Goal: Task Accomplishment & Management: Use online tool/utility

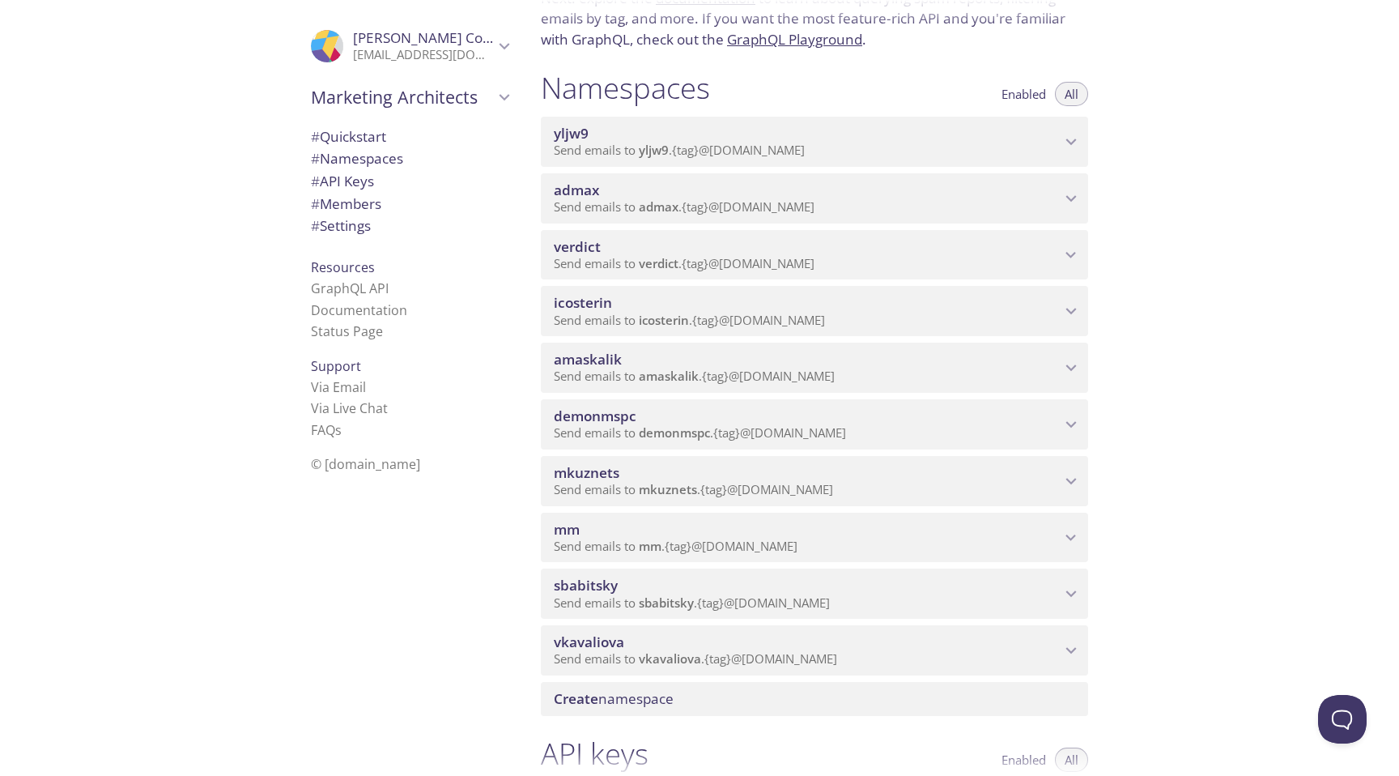
scroll to position [137, 0]
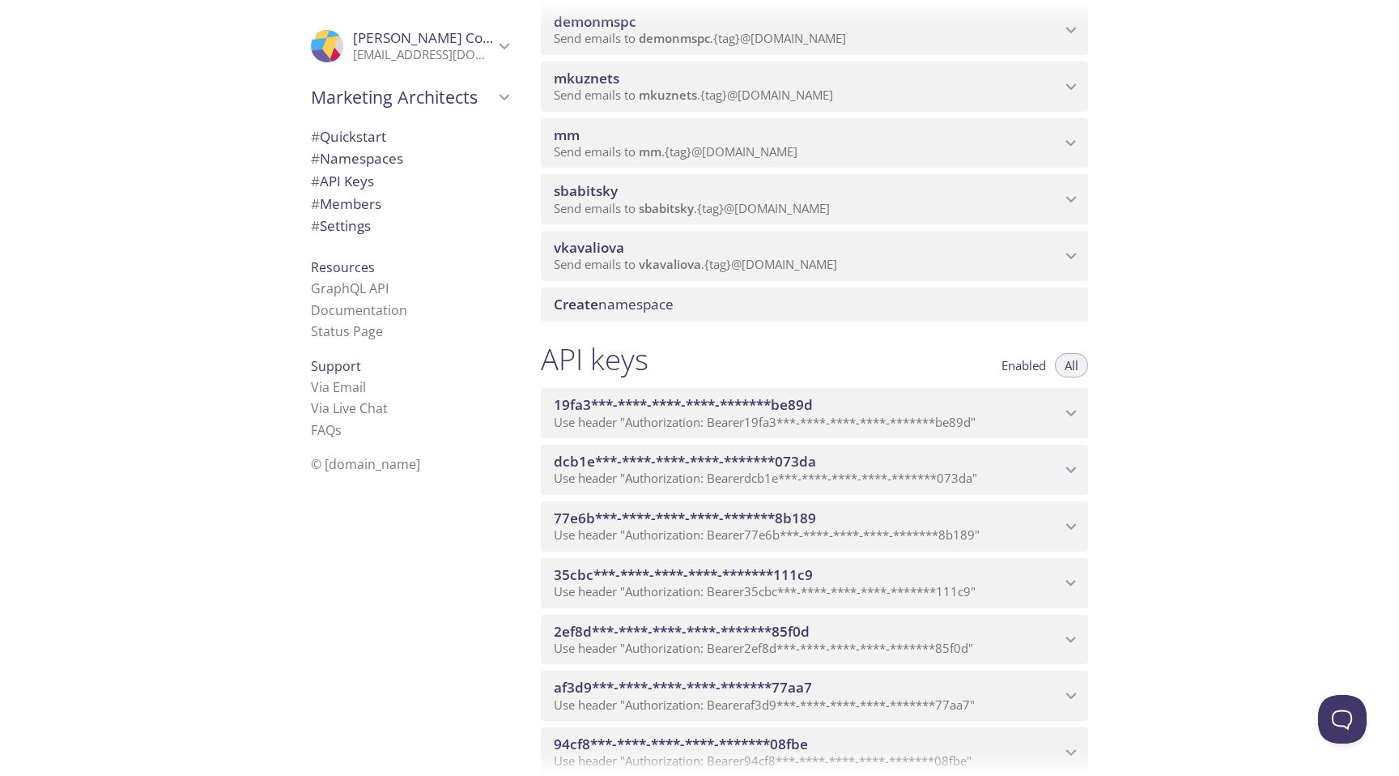
scroll to position [531, 0]
click at [877, 134] on span "mm" at bounding box center [807, 134] width 507 height 18
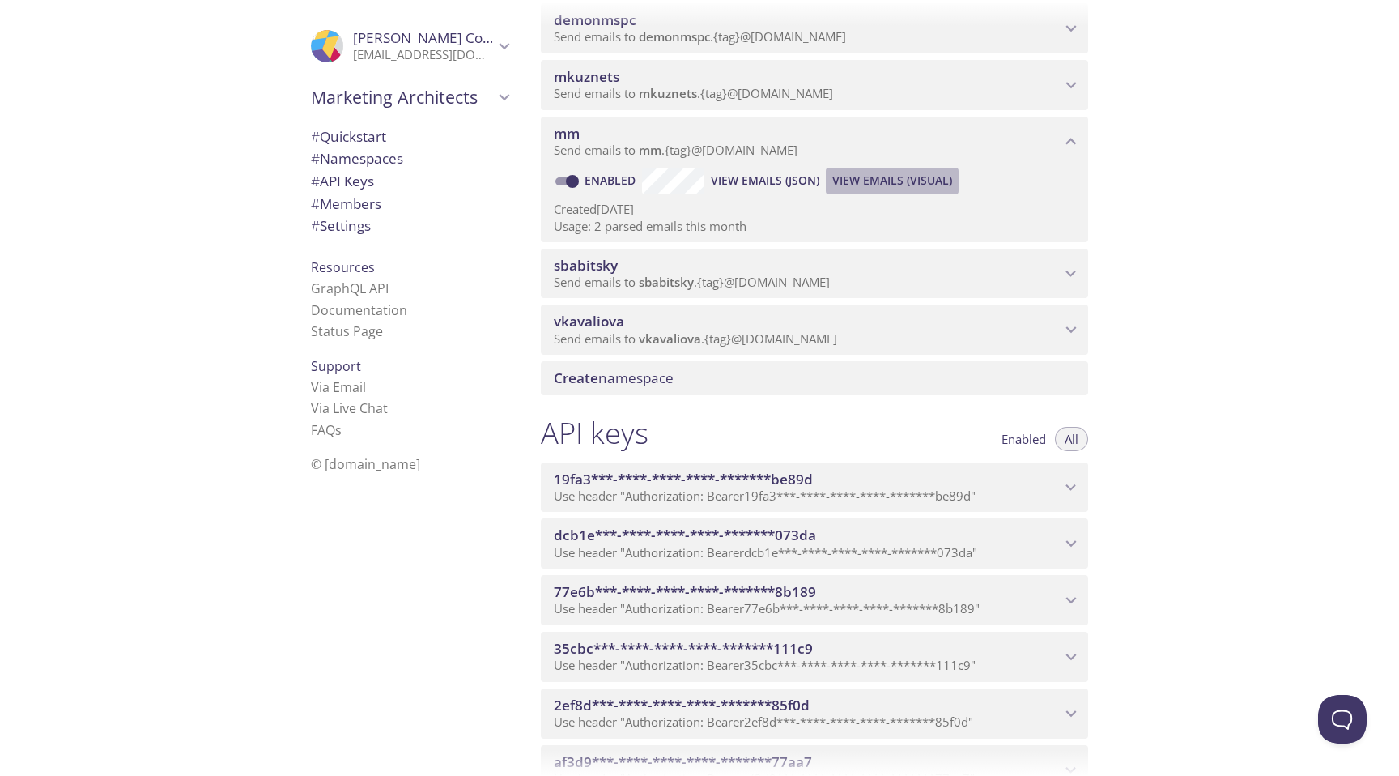
click at [853, 177] on span "View Emails (Visual)" at bounding box center [893, 180] width 120 height 19
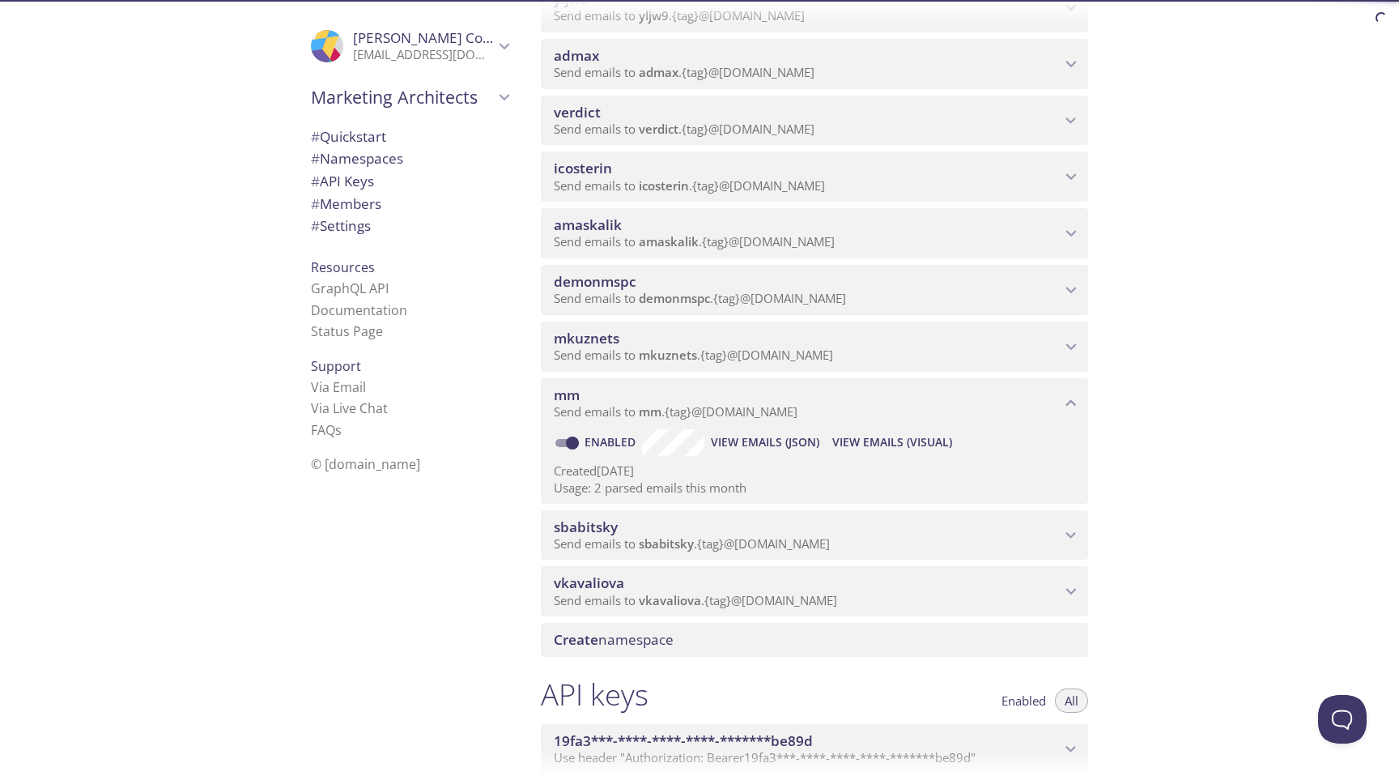
scroll to position [92, 0]
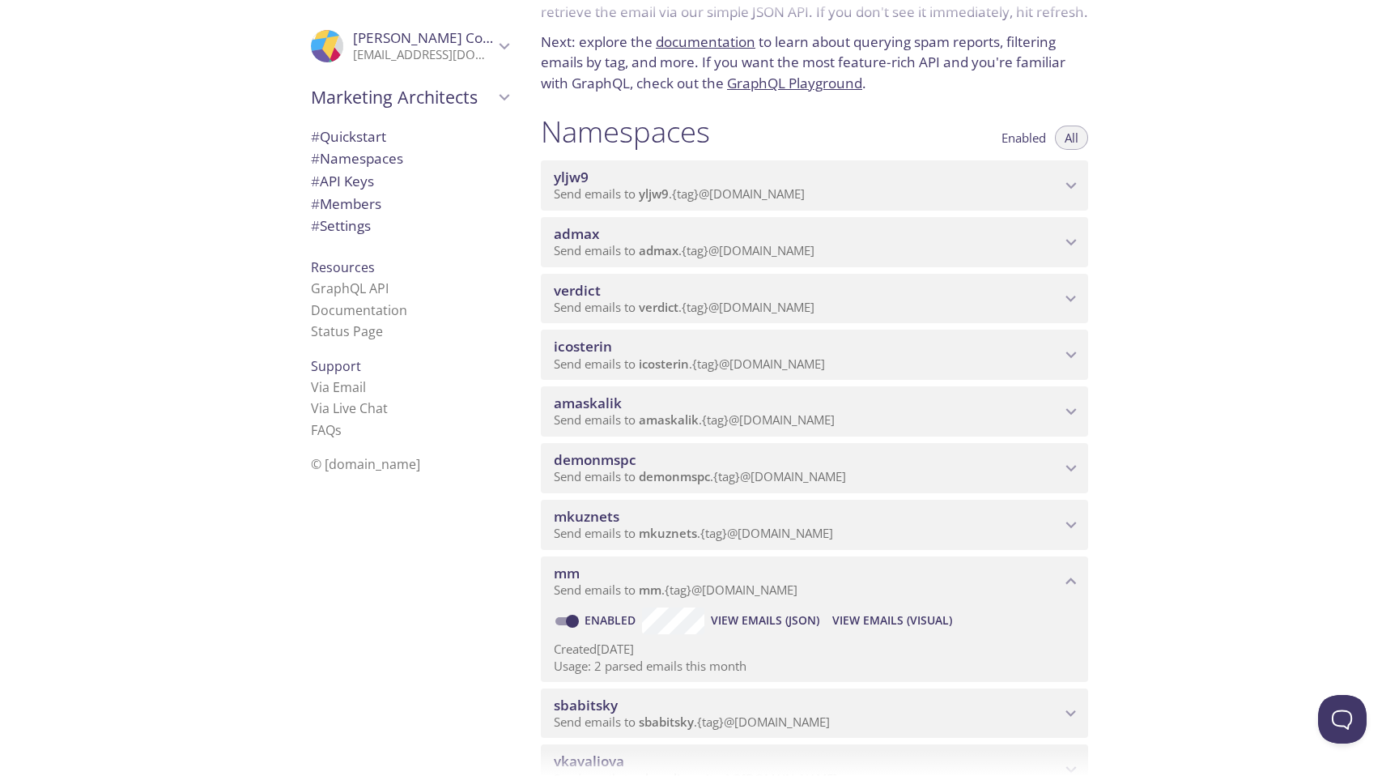
click at [773, 241] on span "admax" at bounding box center [807, 234] width 507 height 18
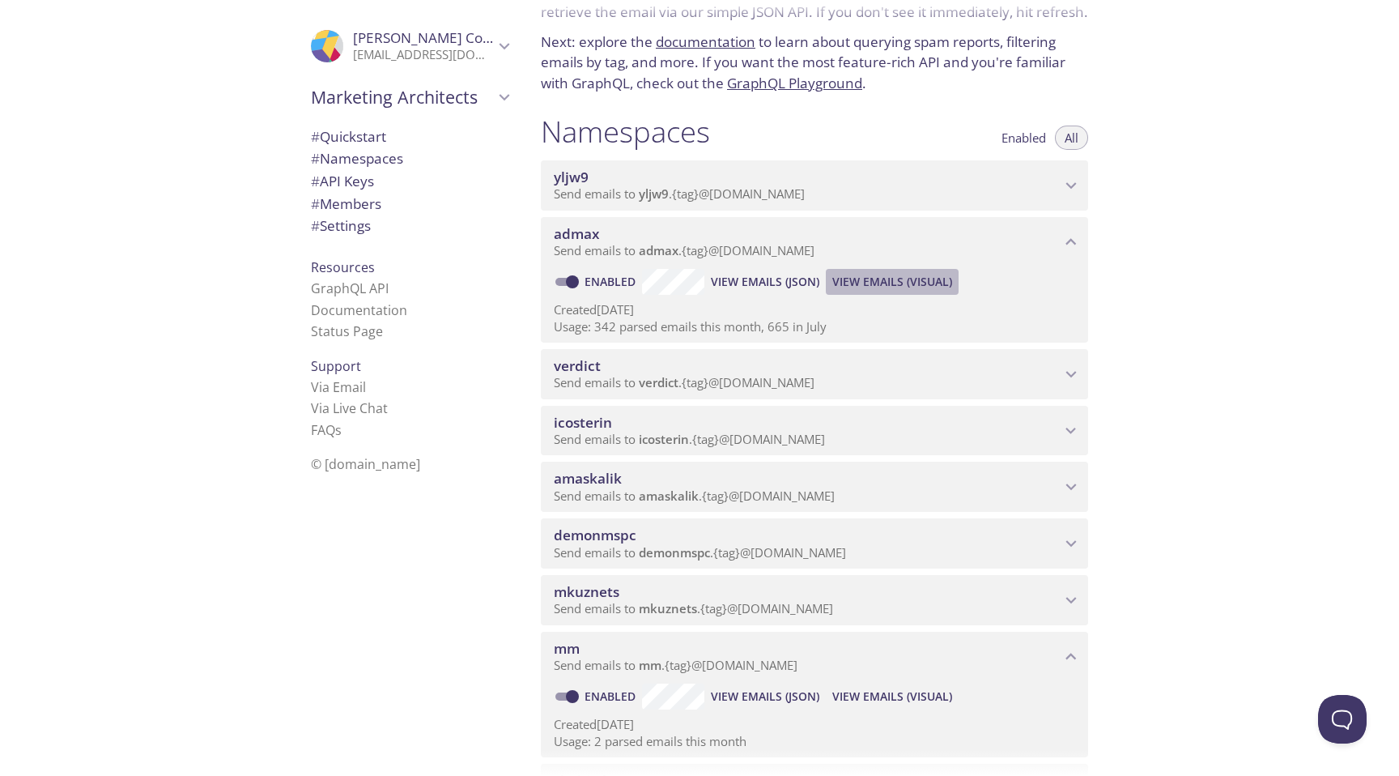
click at [862, 282] on span "View Emails (Visual)" at bounding box center [893, 281] width 120 height 19
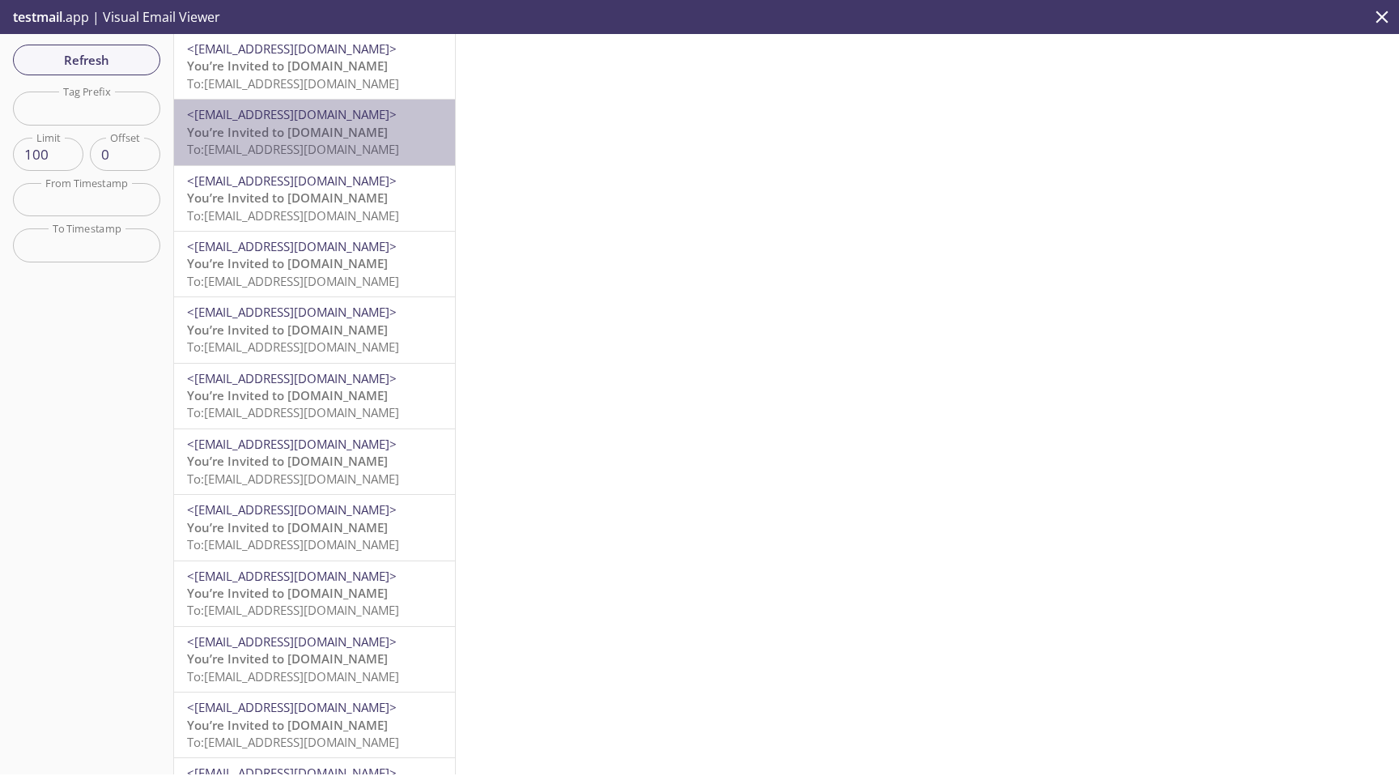
click at [315, 127] on span "You’re Invited to [DOMAIN_NAME]" at bounding box center [287, 132] width 201 height 16
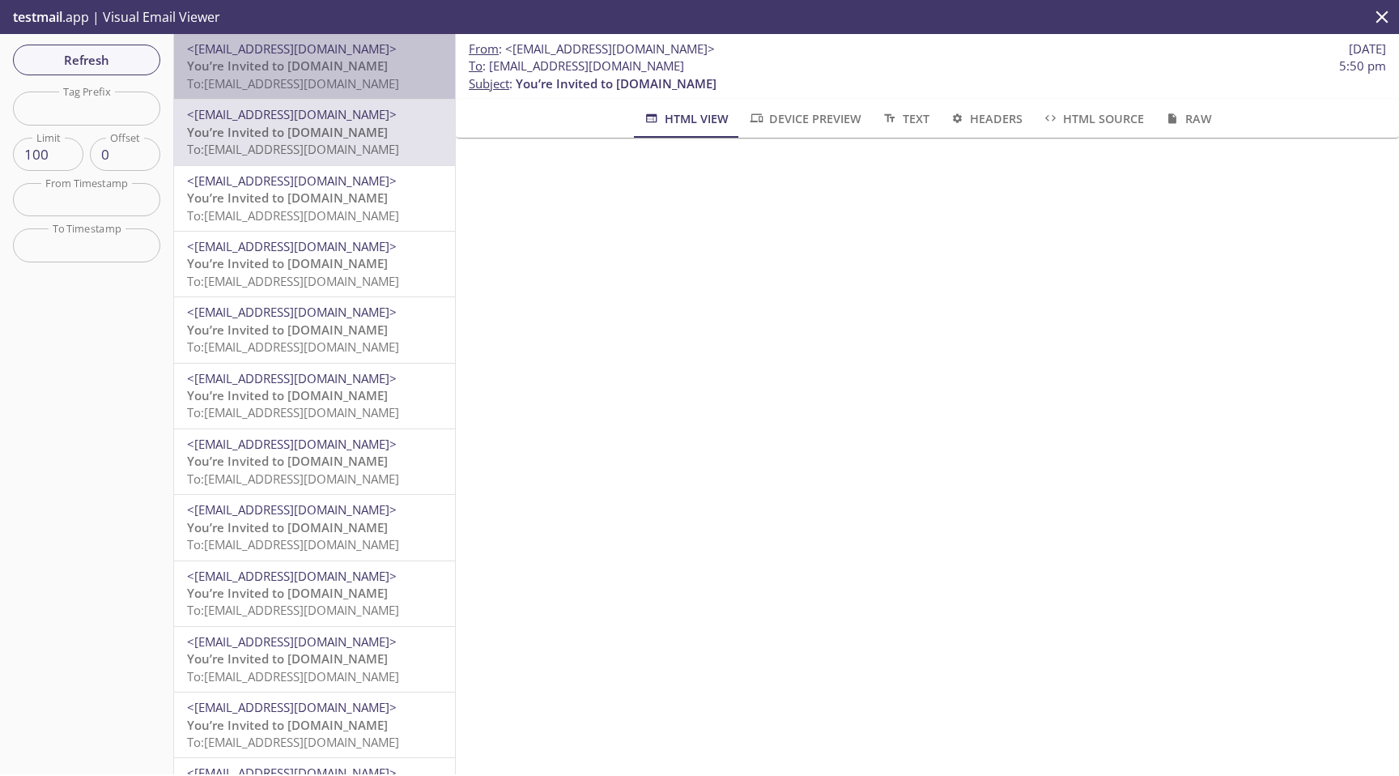
click at [343, 68] on span "You’re Invited to [DOMAIN_NAME]" at bounding box center [287, 65] width 201 height 16
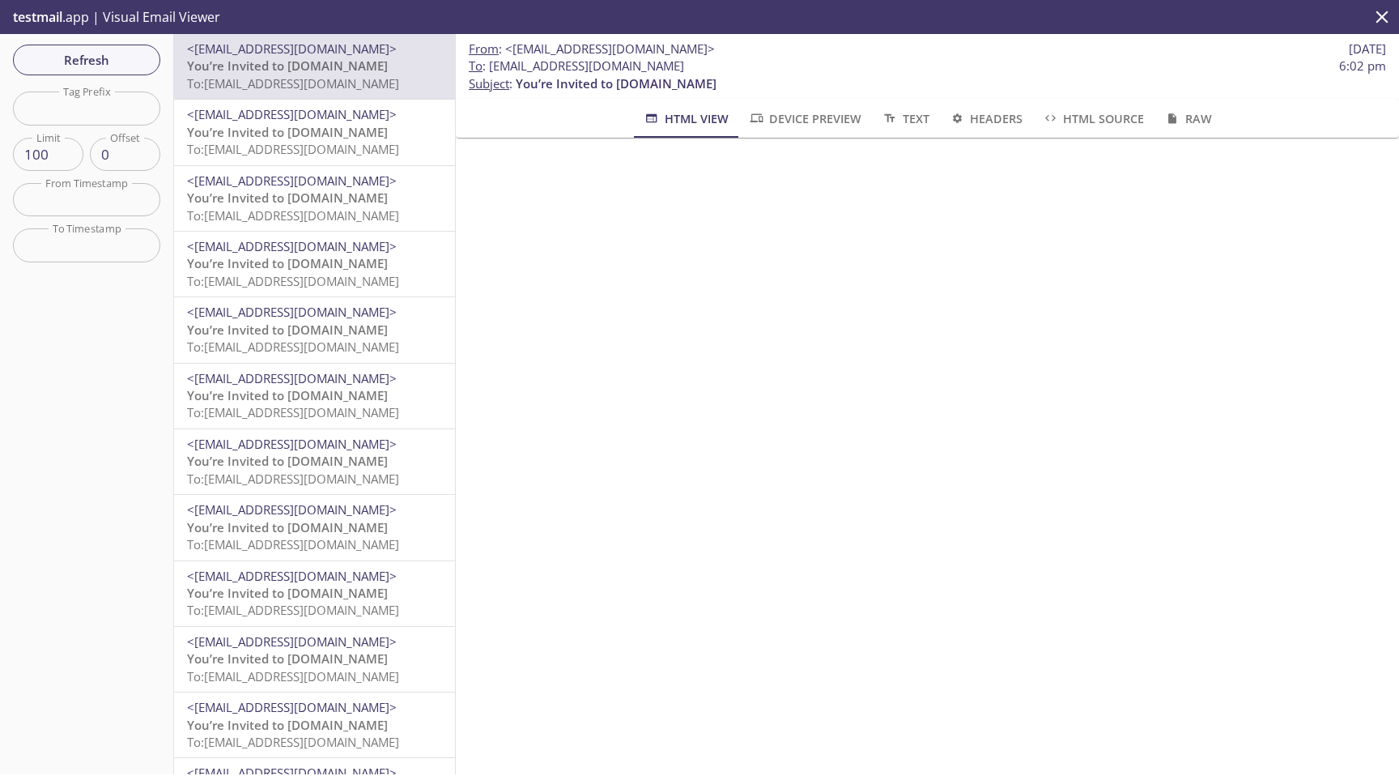
click at [309, 142] on span "To: [EMAIL_ADDRESS][DOMAIN_NAME]" at bounding box center [293, 149] width 212 height 16
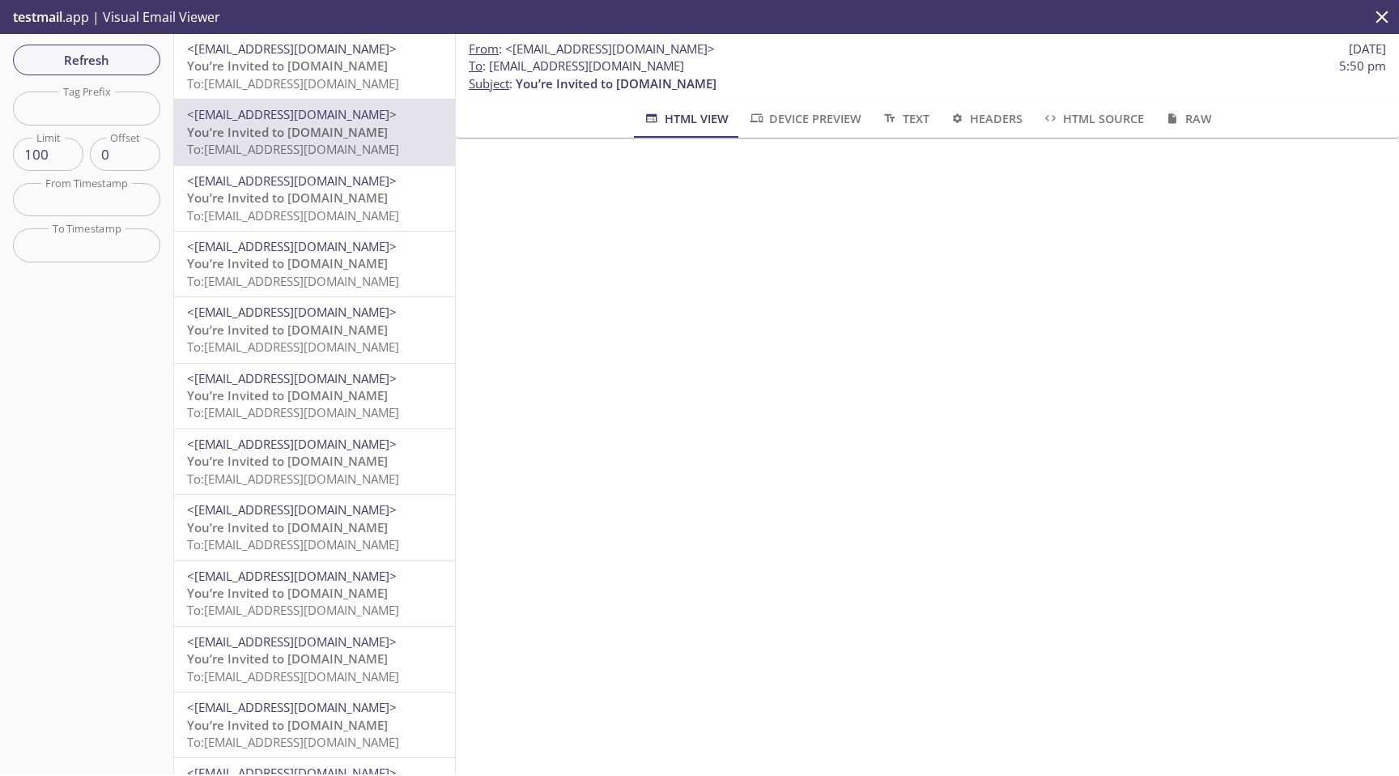
click at [331, 87] on span "To: [EMAIL_ADDRESS][DOMAIN_NAME]" at bounding box center [293, 83] width 212 height 16
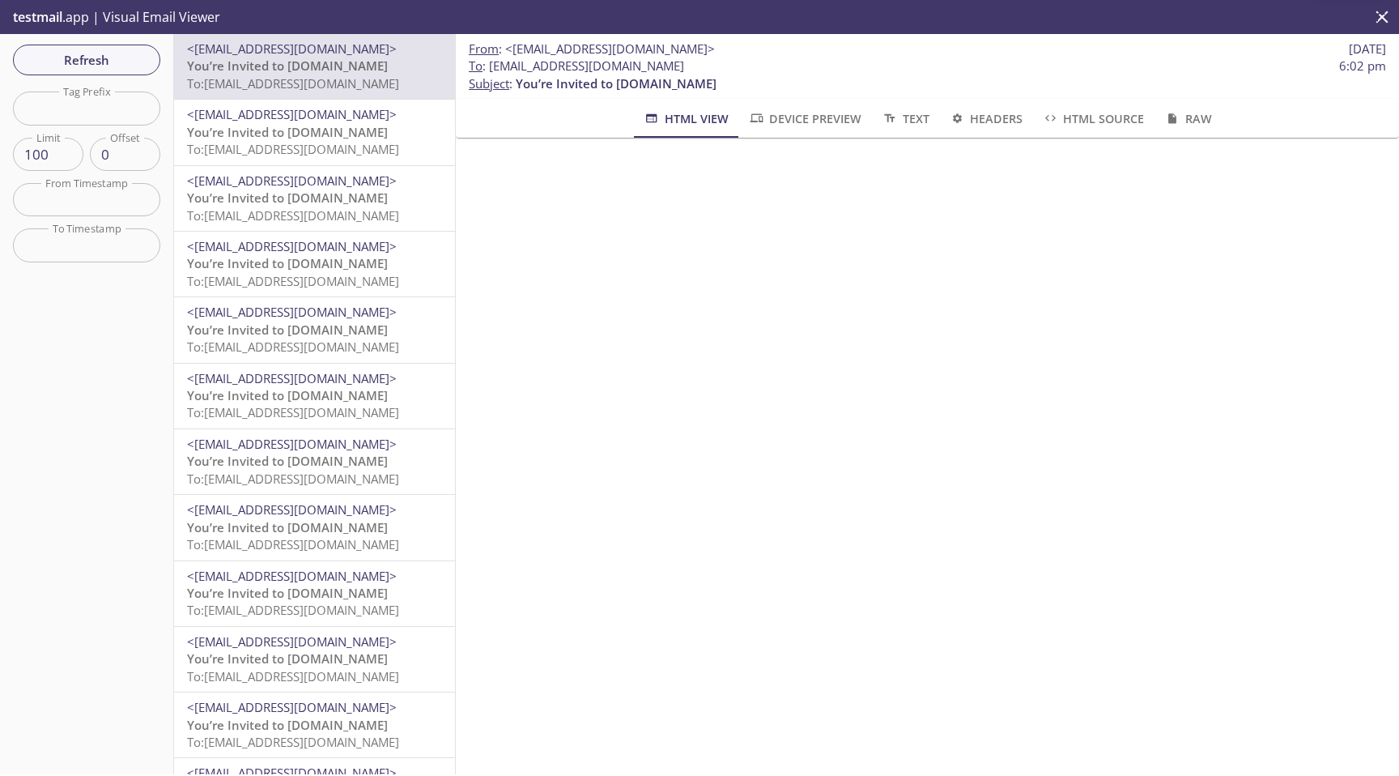
click at [310, 139] on span "You’re Invited to [DOMAIN_NAME]" at bounding box center [287, 132] width 201 height 16
